Goal: Transaction & Acquisition: Download file/media

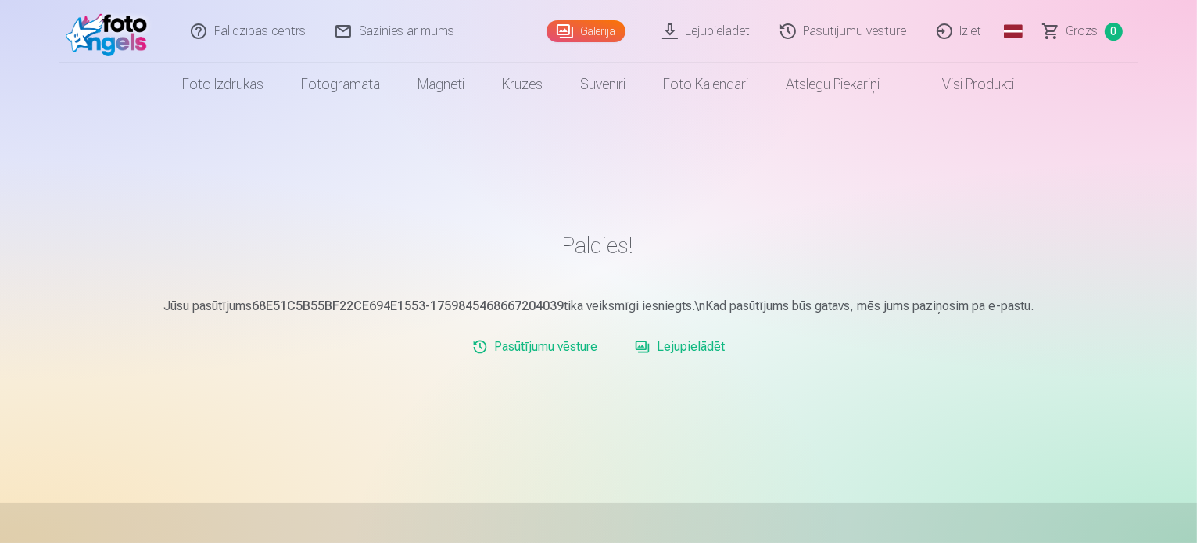
click at [608, 24] on link "Galerija" at bounding box center [585, 31] width 79 height 22
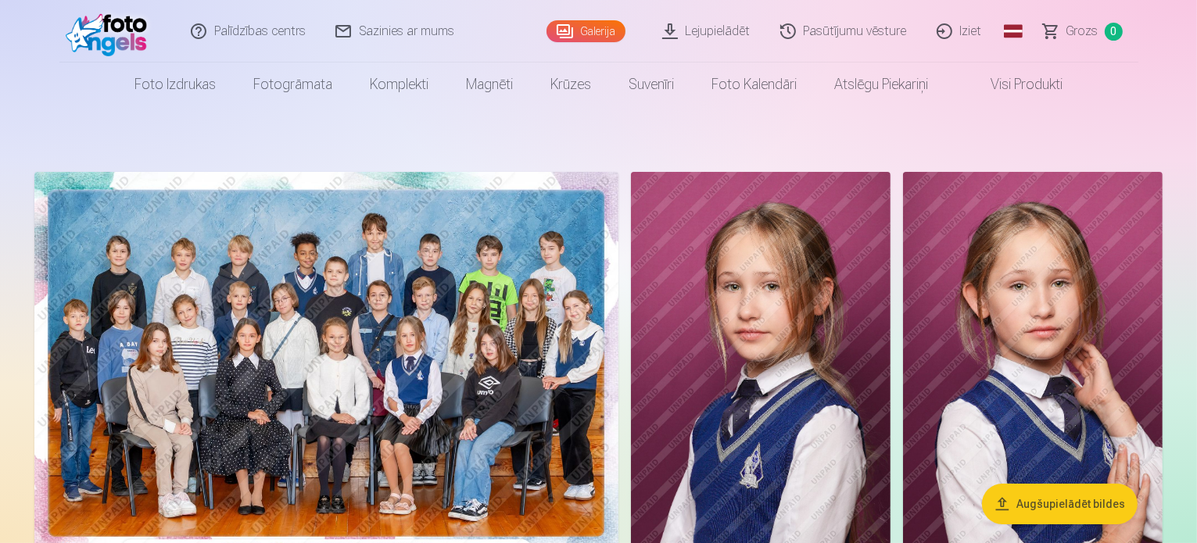
click at [729, 30] on link "Lejupielādēt" at bounding box center [707, 31] width 118 height 63
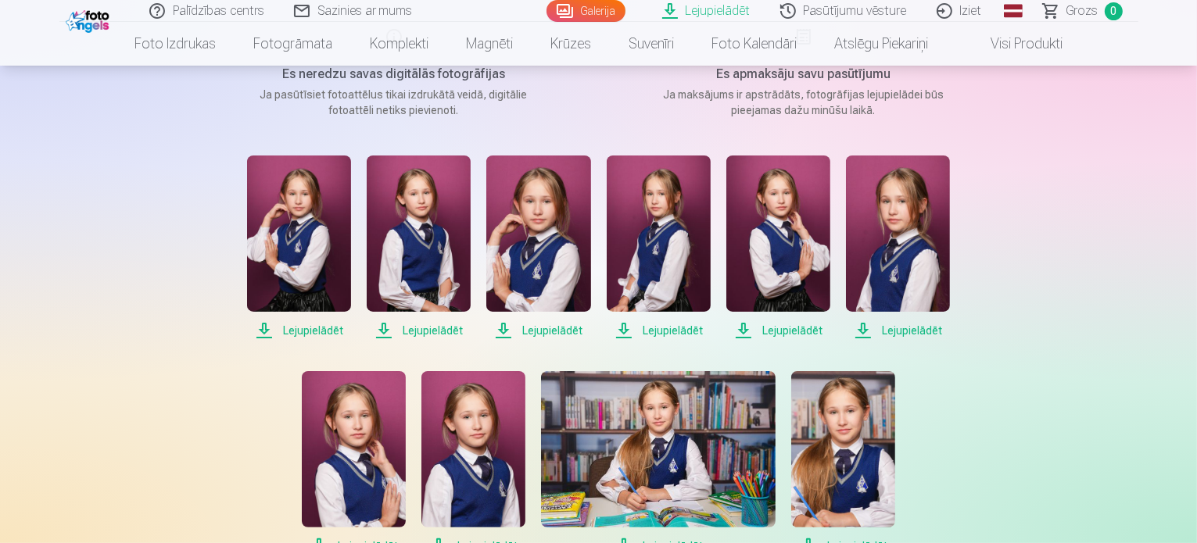
scroll to position [232, 0]
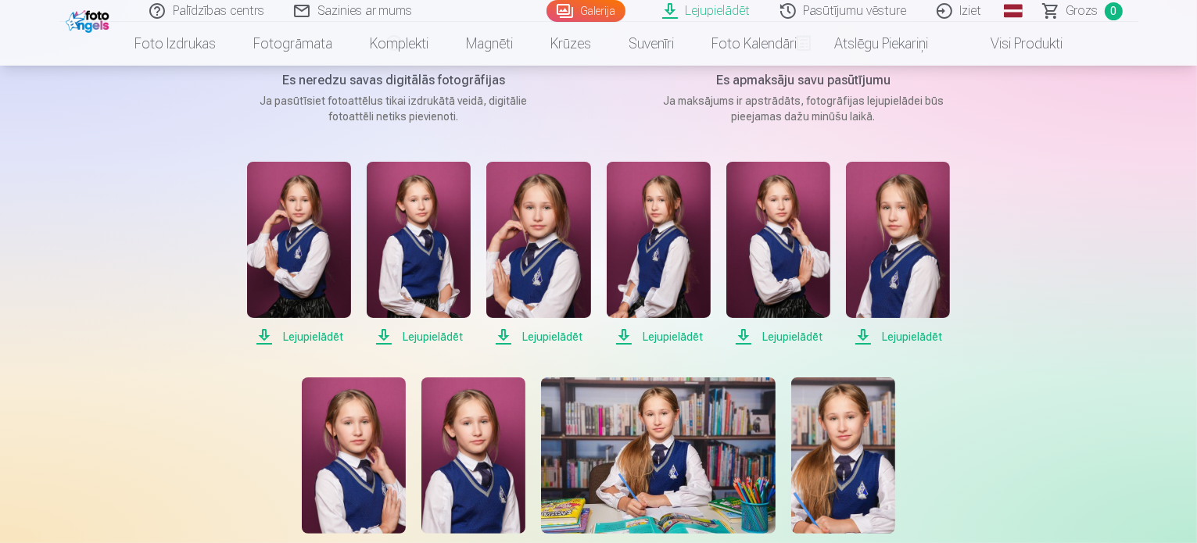
click at [305, 335] on span "Lejupielādēt" at bounding box center [299, 337] width 104 height 19
click at [436, 338] on span "Lejupielādēt" at bounding box center [419, 337] width 104 height 19
click at [560, 335] on span "Lejupielādēt" at bounding box center [538, 337] width 104 height 19
click at [674, 333] on span "Lejupielādēt" at bounding box center [659, 337] width 104 height 19
click at [791, 335] on span "Lejupielādēt" at bounding box center [778, 337] width 104 height 19
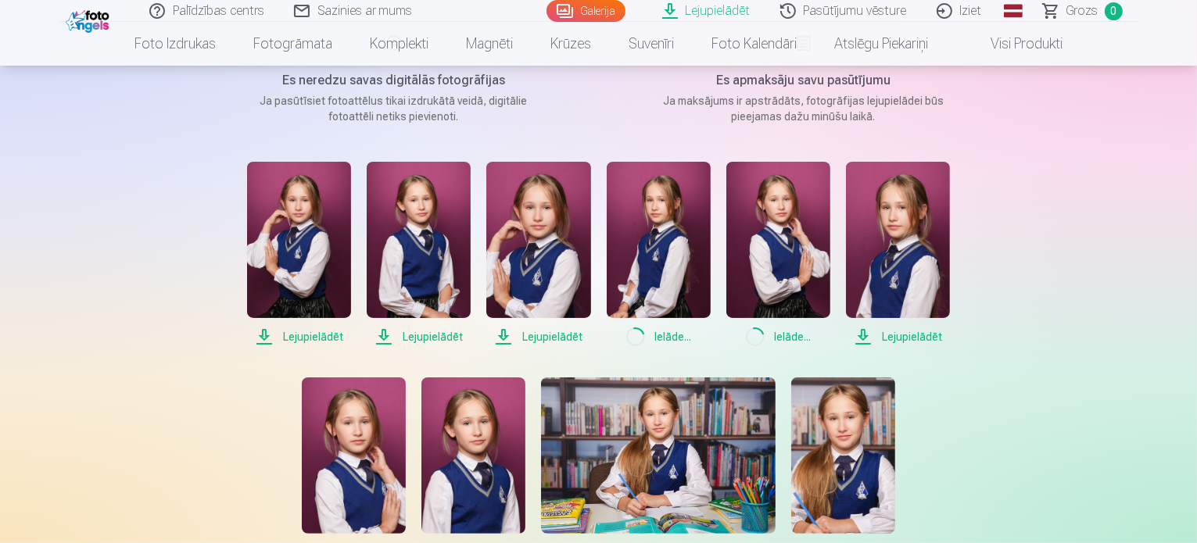
click at [904, 331] on span "Lejupielādēt" at bounding box center [898, 337] width 104 height 19
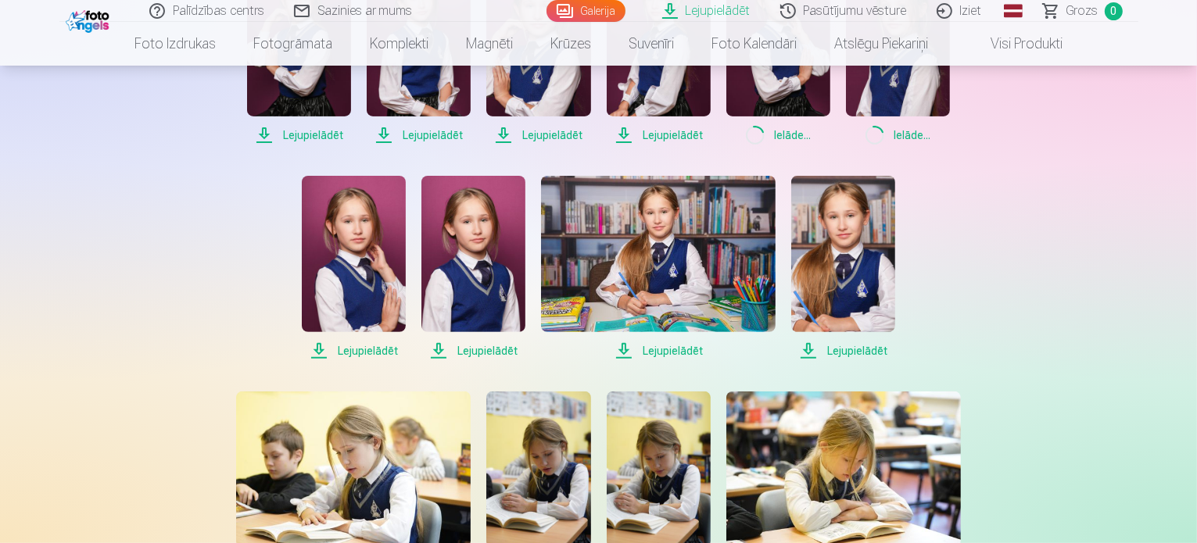
scroll to position [442, 0]
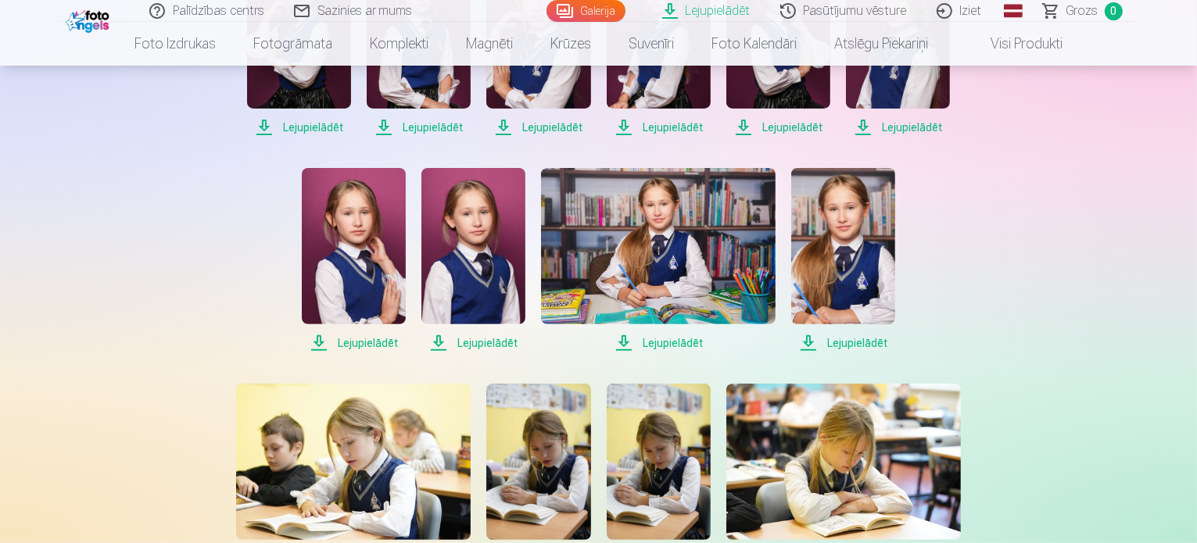
click at [356, 344] on span "Lejupielādēt" at bounding box center [354, 343] width 104 height 19
click at [479, 339] on span "Lejupielādēt" at bounding box center [473, 343] width 104 height 19
click at [674, 338] on span "Lejupielādēt" at bounding box center [658, 343] width 235 height 19
click at [850, 343] on span "Lejupielādēt" at bounding box center [843, 343] width 104 height 19
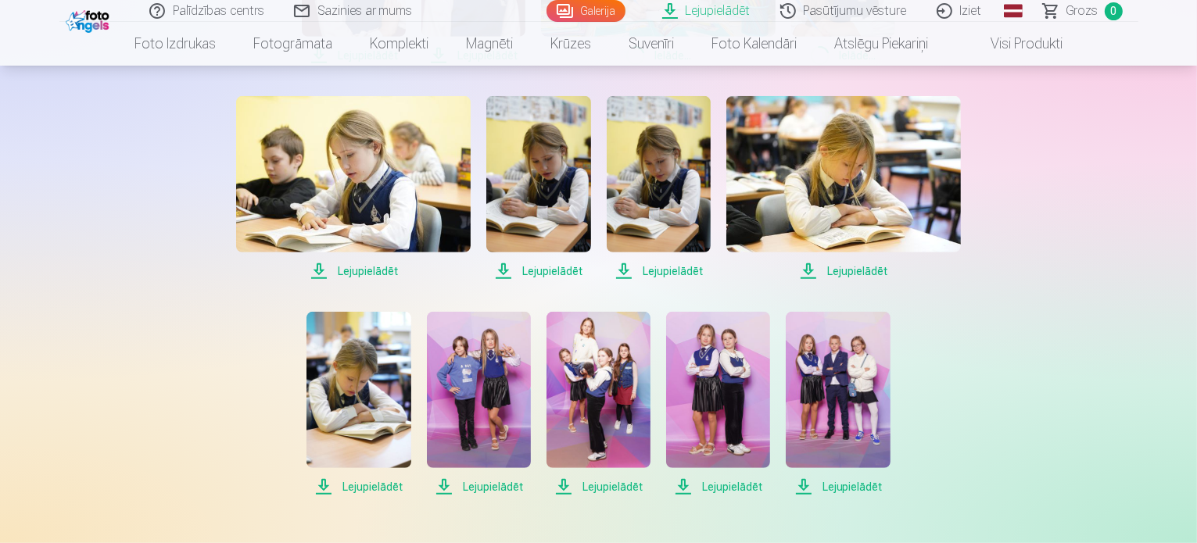
scroll to position [753, 0]
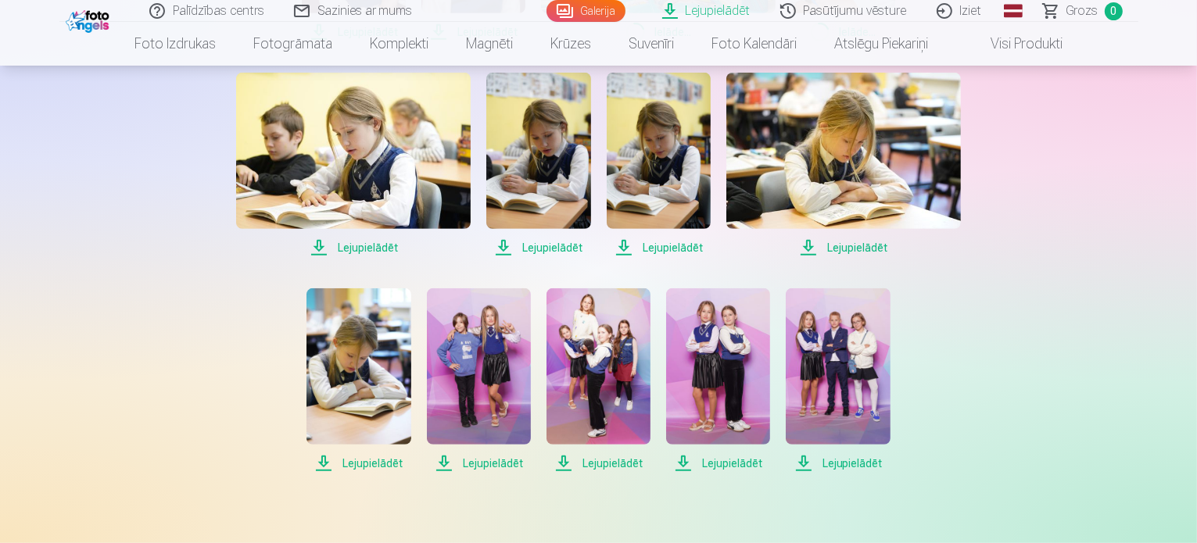
click at [369, 245] on span "Lejupielādēt" at bounding box center [353, 247] width 235 height 19
click at [556, 252] on span "Lejupielādēt" at bounding box center [538, 247] width 104 height 19
click at [674, 249] on span "Lejupielādēt" at bounding box center [659, 247] width 104 height 19
click at [859, 246] on span "Lejupielādēt" at bounding box center [843, 247] width 235 height 19
click at [371, 460] on span "Lejupielādēt" at bounding box center [358, 463] width 104 height 19
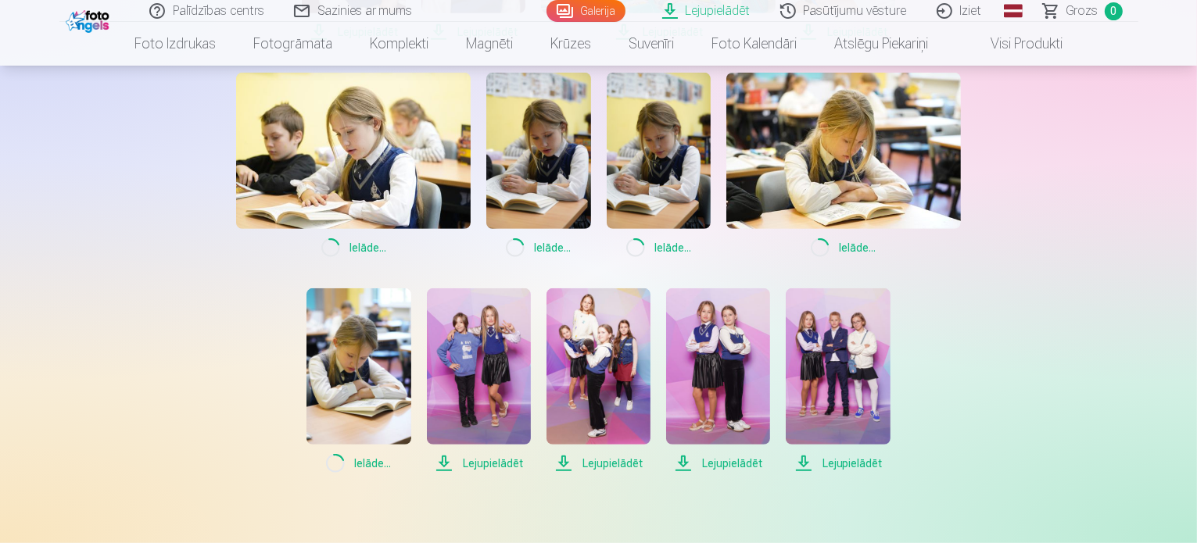
click at [494, 459] on span "Lejupielādēt" at bounding box center [479, 463] width 104 height 19
click at [633, 462] on span "Lejupielādēt" at bounding box center [598, 463] width 104 height 19
click at [729, 454] on span "Lejupielādēt" at bounding box center [718, 463] width 104 height 19
click at [853, 460] on span "Lejupielādēt" at bounding box center [838, 463] width 104 height 19
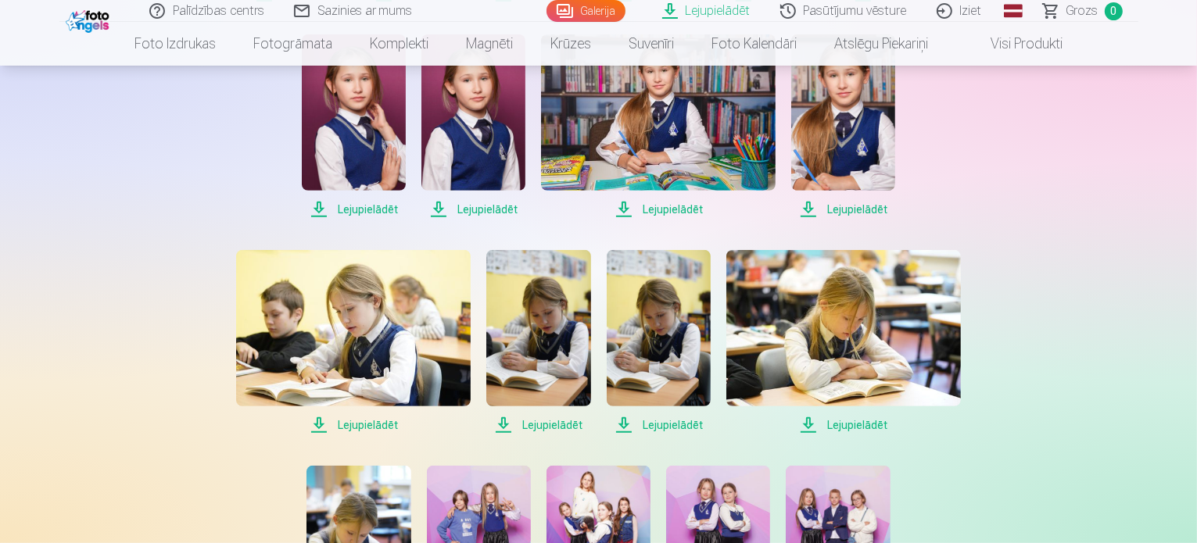
scroll to position [435, 0]
